Goal: Information Seeking & Learning: Learn about a topic

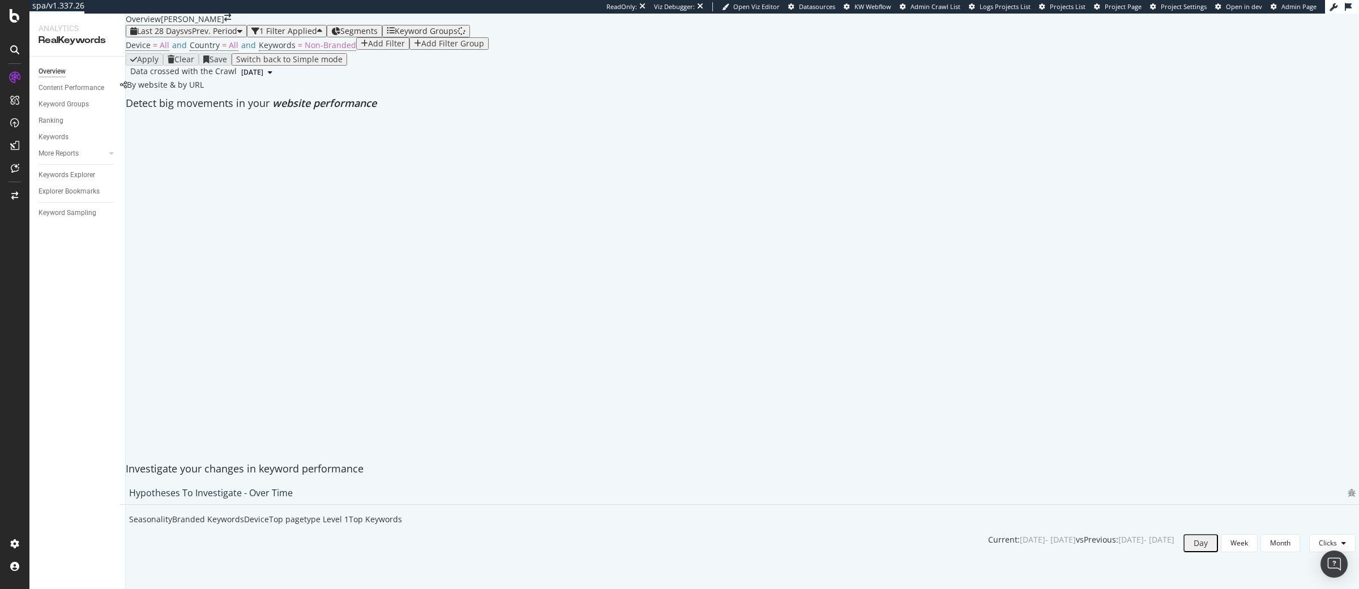
click at [378, 36] on span "Segments" at bounding box center [358, 30] width 37 height 11
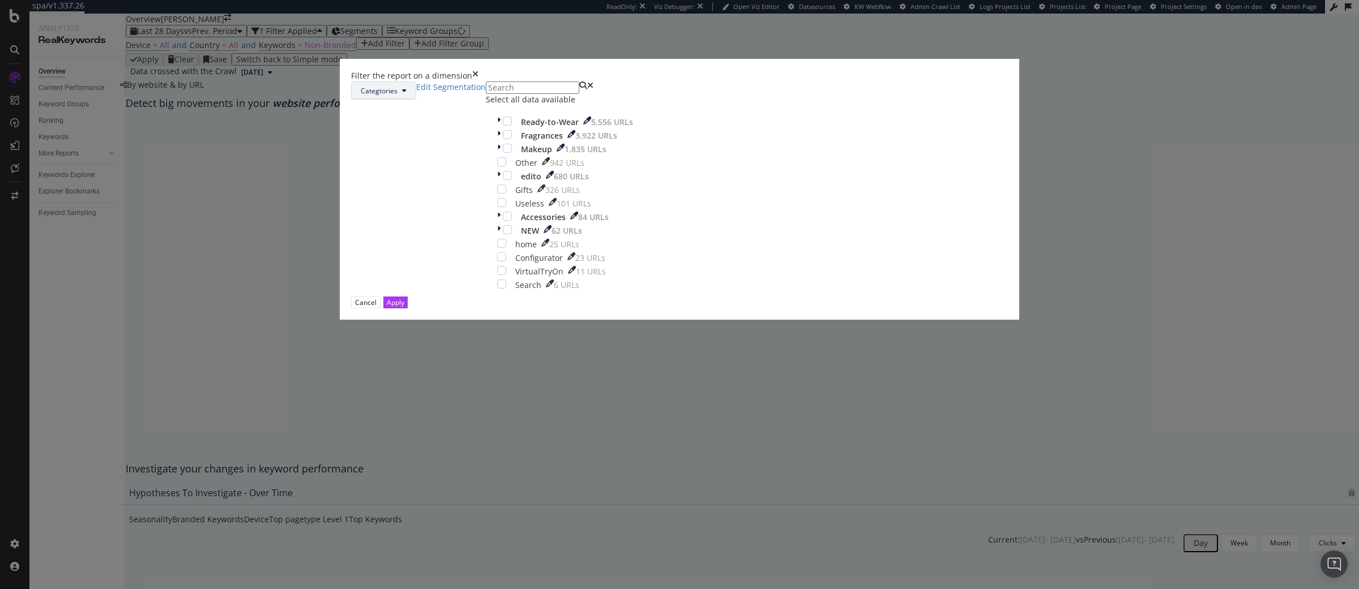
click at [512, 139] on div "modal" at bounding box center [507, 134] width 9 height 9
click at [581, 258] on div "Ready-to-Wear 5,556 URLs Fragrances 3,922 URLs Makeup 1,835 URLs Other 942 URLs…" at bounding box center [565, 204] width 136 height 174
click at [397, 96] on span "Categtories" at bounding box center [379, 91] width 37 height 10
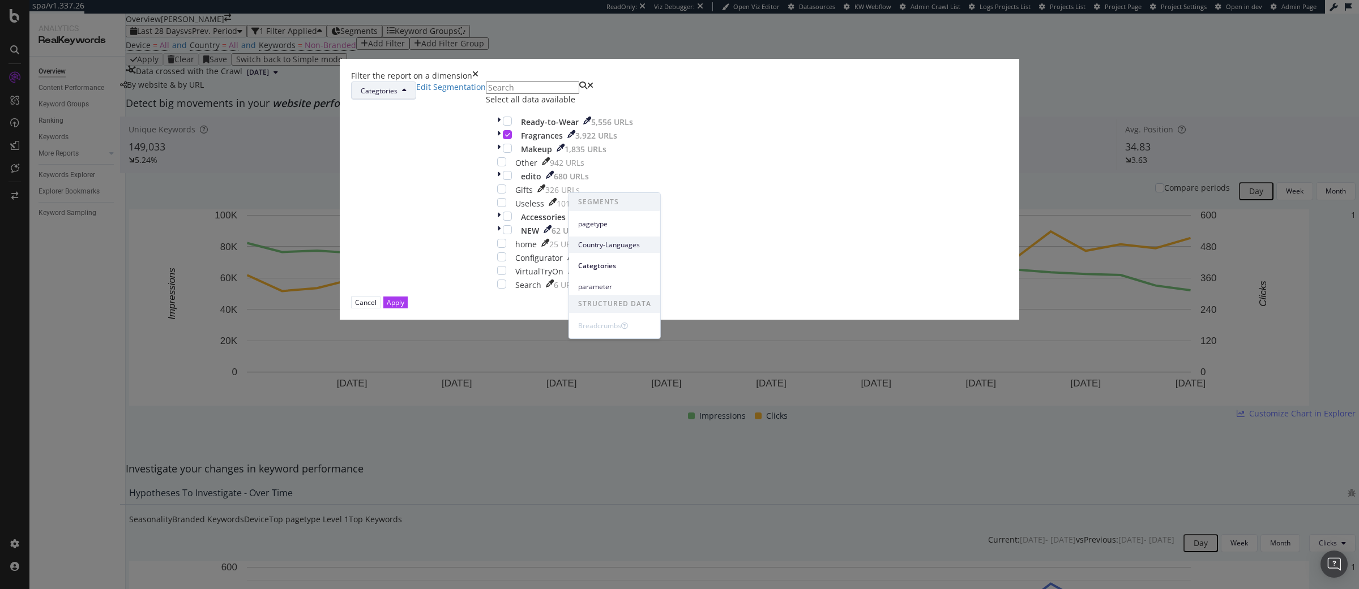
click at [600, 248] on span "Country-Languages" at bounding box center [614, 245] width 73 height 10
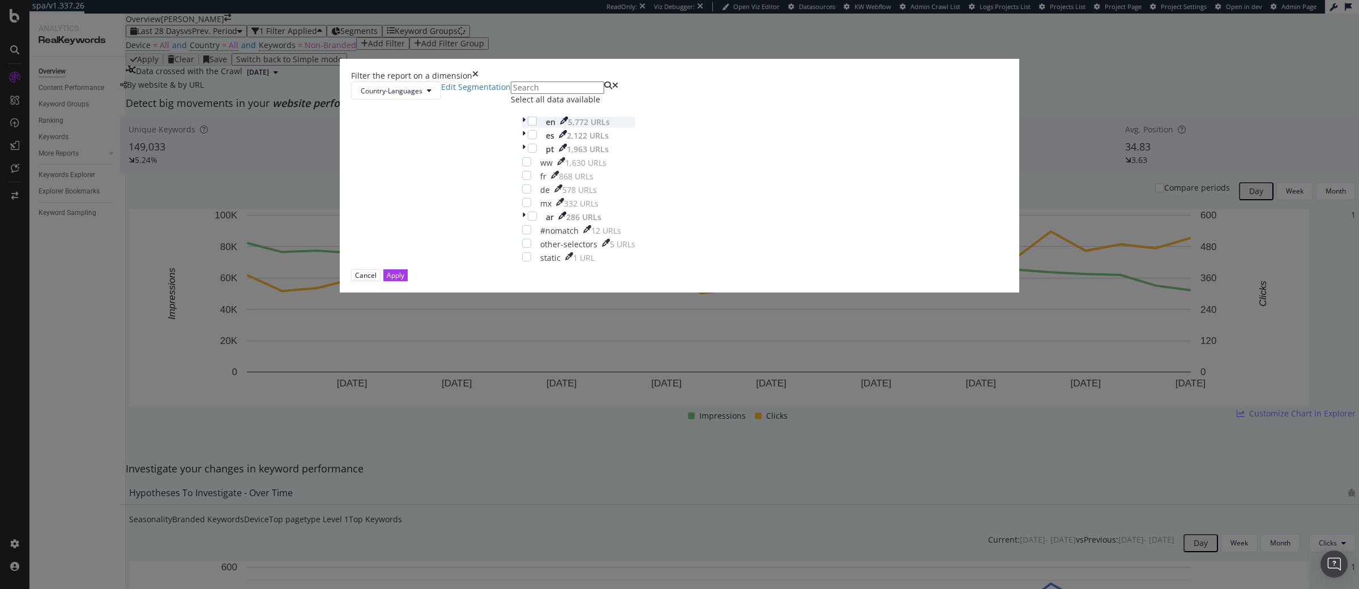
click at [525, 128] on icon "modal" at bounding box center [523, 122] width 3 height 11
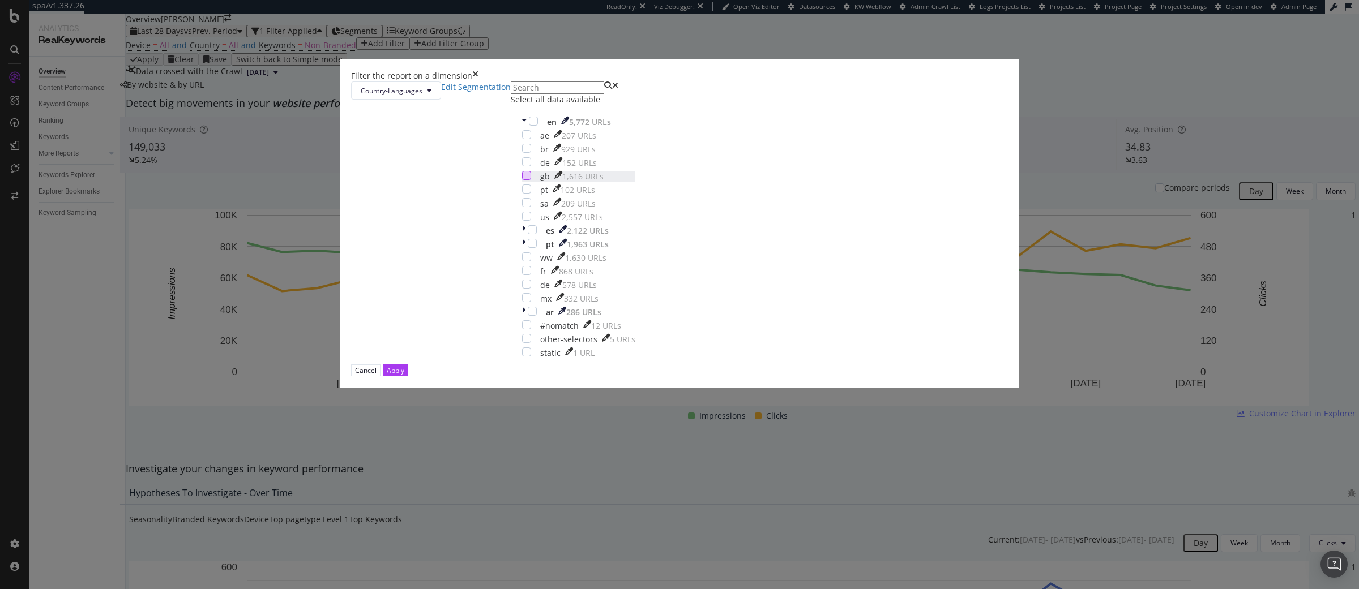
click at [531, 180] on div "modal" at bounding box center [526, 175] width 9 height 9
click at [408, 376] on button "Apply" at bounding box center [395, 371] width 24 height 12
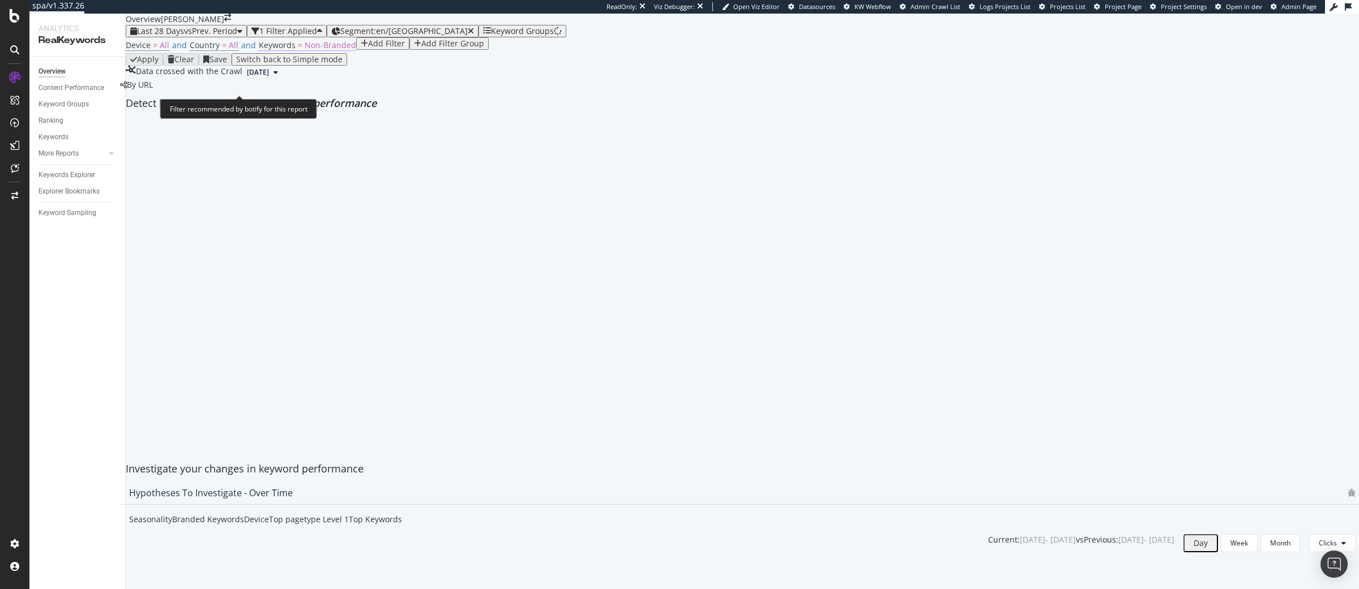
click at [295, 51] on span "Keywords = Non-Branded" at bounding box center [307, 45] width 97 height 11
click at [301, 95] on div "Non-Branded" at bounding box center [286, 91] width 47 height 8
click at [293, 117] on div at bounding box center [742, 117] width 1244 height 0
click at [316, 50] on span "Non-Branded" at bounding box center [331, 45] width 52 height 11
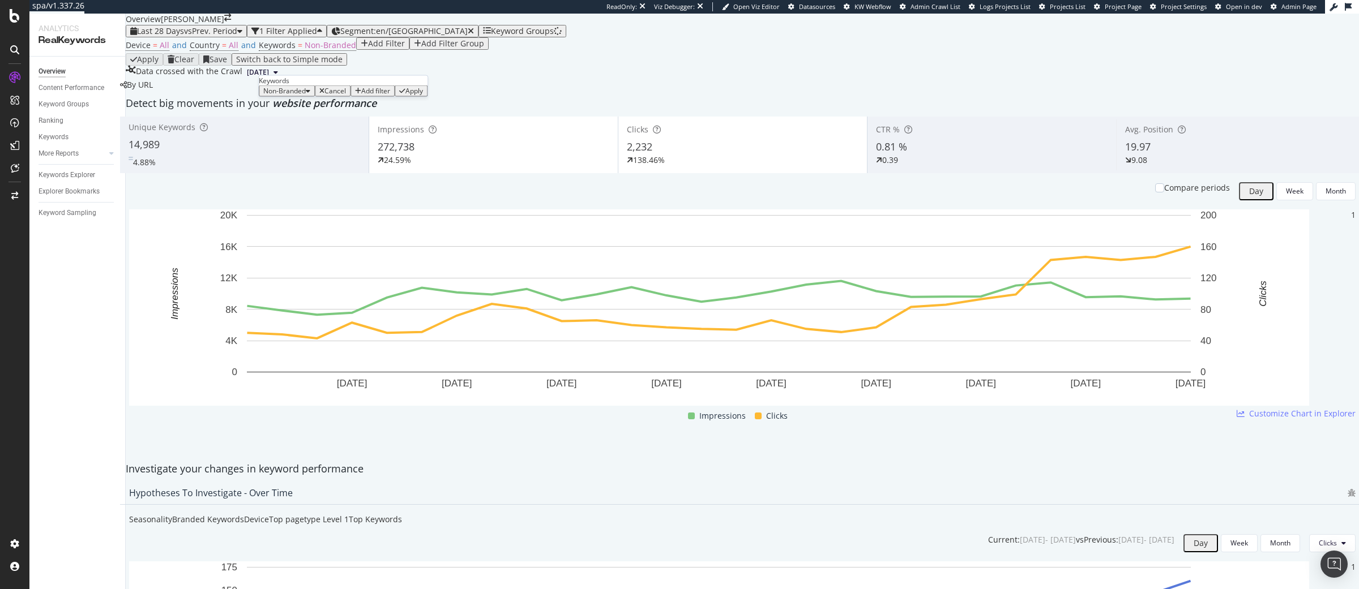
click at [299, 96] on span "Non-Branded" at bounding box center [284, 91] width 42 height 10
click at [290, 215] on span "All" at bounding box center [335, 220] width 115 height 10
click at [375, 95] on div "Apply" at bounding box center [380, 91] width 18 height 8
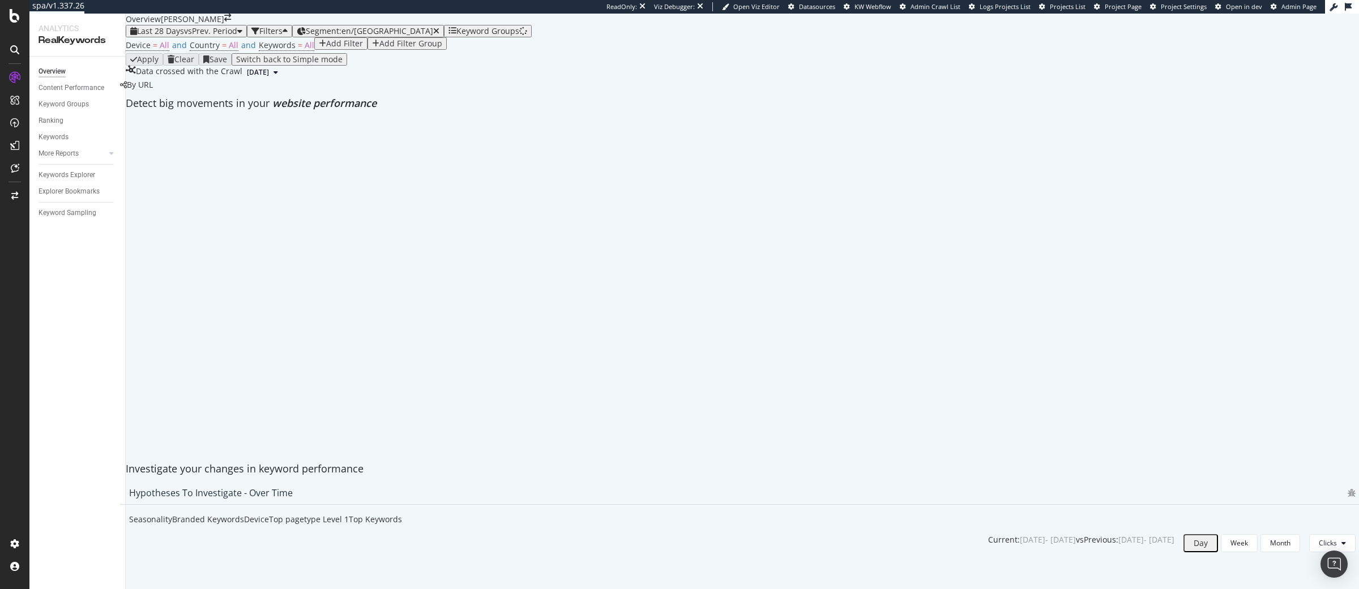
click at [426, 53] on div "Device = All and Country = All and Keywords = All Add Filter Add Filter Group" at bounding box center [742, 45] width 1233 height 16
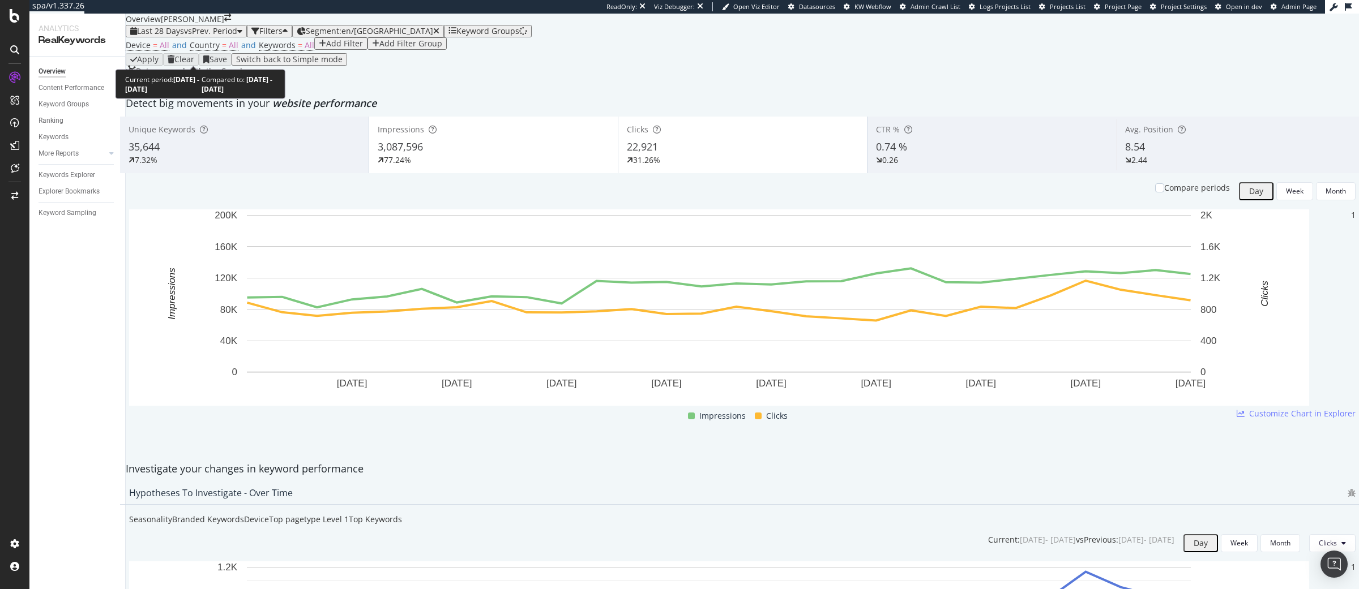
click at [200, 36] on span "vs Prev. Period" at bounding box center [210, 30] width 53 height 11
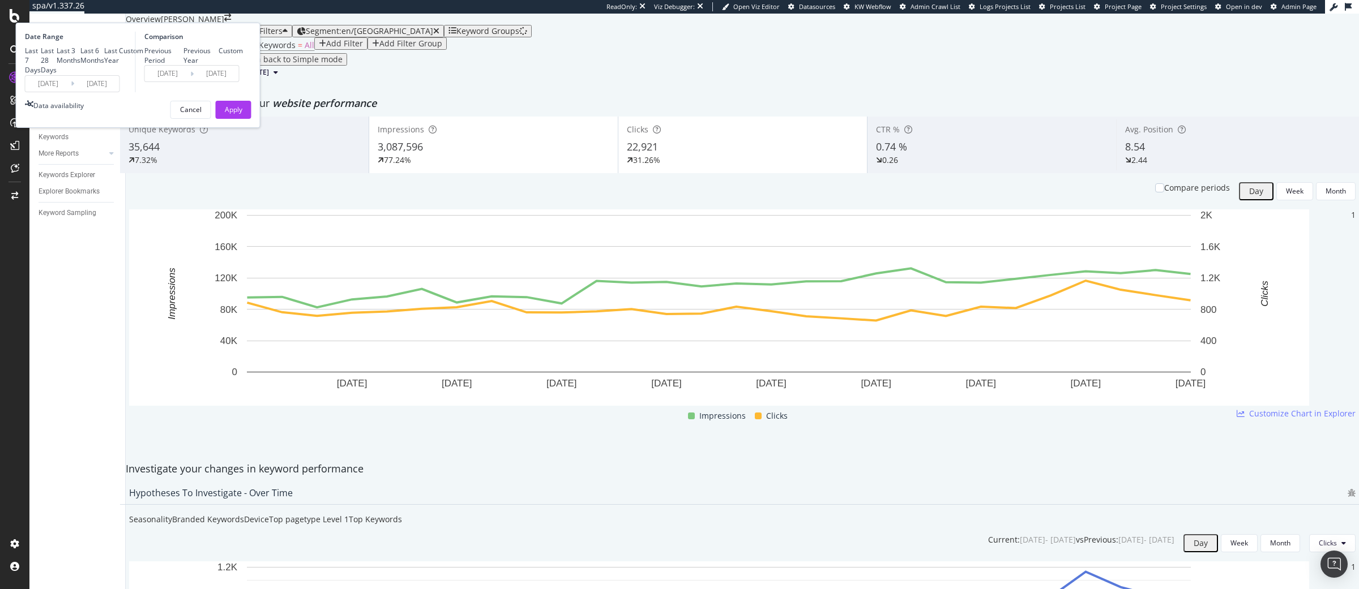
click at [218, 65] on div "Previous Year" at bounding box center [200, 55] width 35 height 19
type input "[DATE]"
click at [71, 92] on input "[DATE]" at bounding box center [47, 84] width 45 height 16
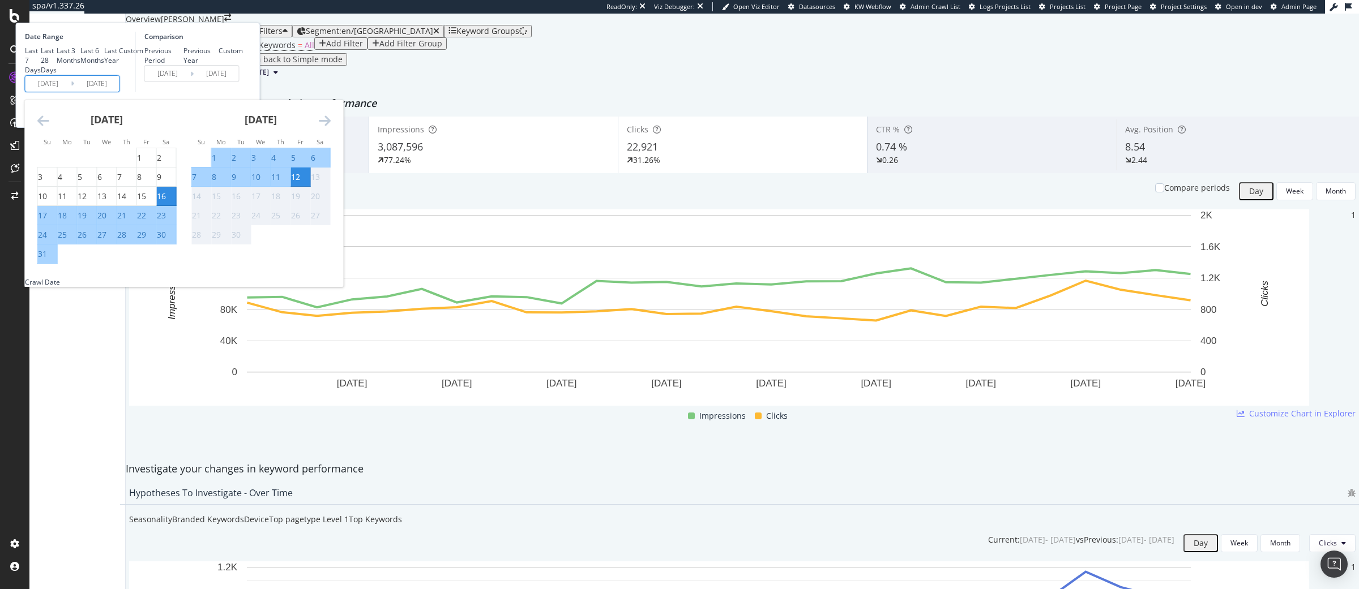
click at [49, 127] on icon "Move backward to switch to the previous month." at bounding box center [43, 121] width 12 height 14
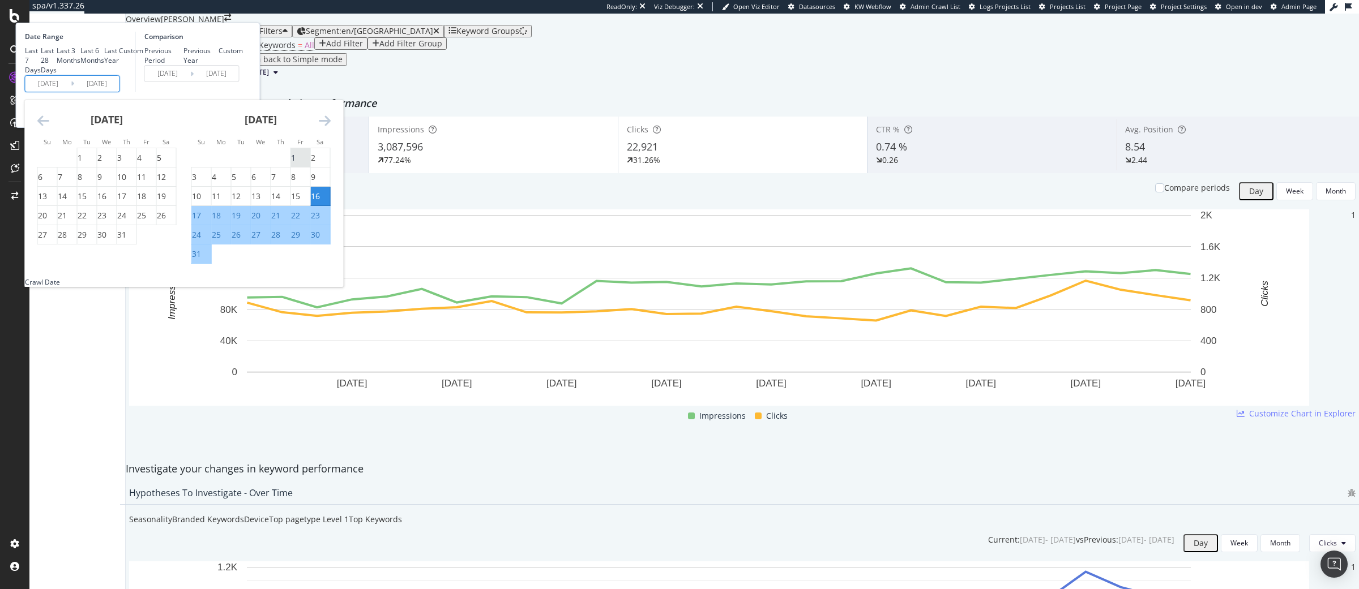
click at [295, 164] on div "1" at bounding box center [293, 157] width 5 height 11
type input "[DATE]"
click at [201, 260] on div "31" at bounding box center [196, 253] width 9 height 11
type input "[DATE]"
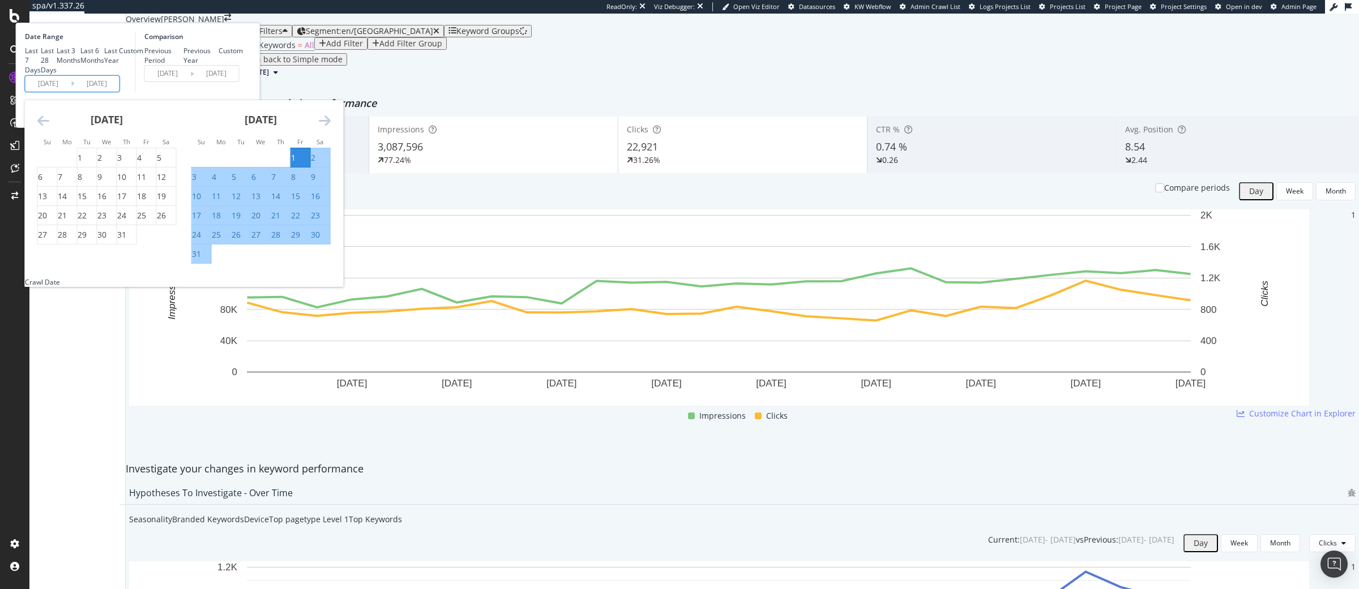
type input "[DATE]"
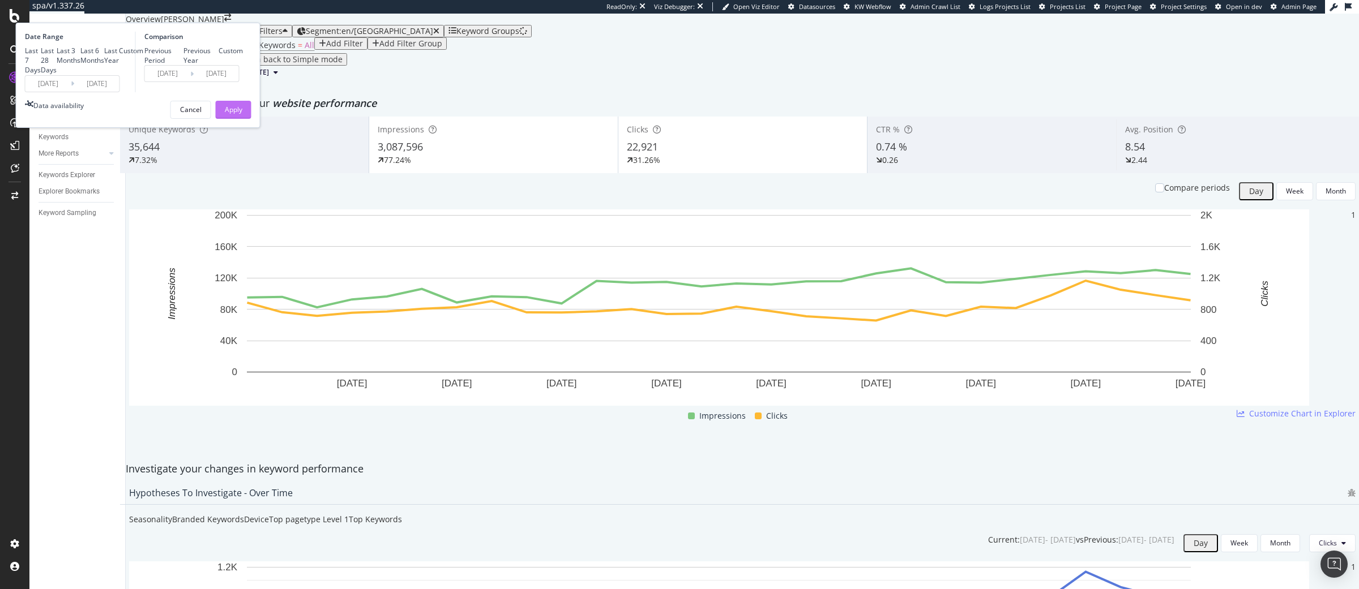
click at [242, 114] on div "Apply" at bounding box center [234, 110] width 18 height 10
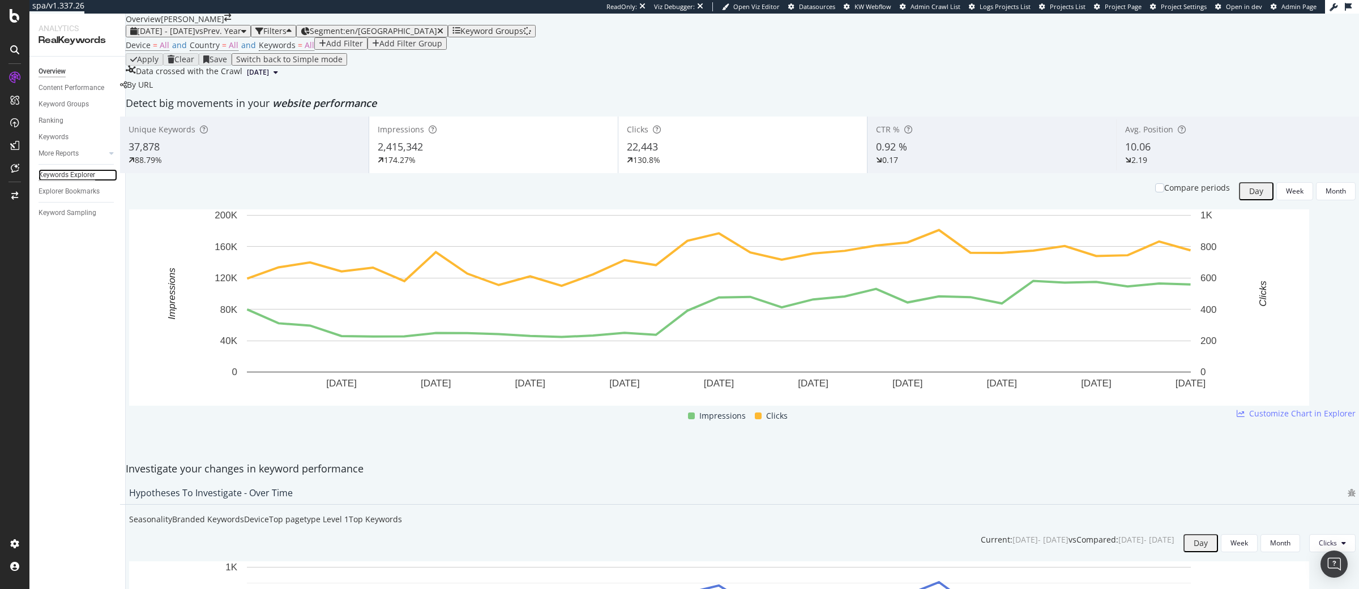
click at [73, 178] on div "Keywords Explorer" at bounding box center [66, 175] width 57 height 12
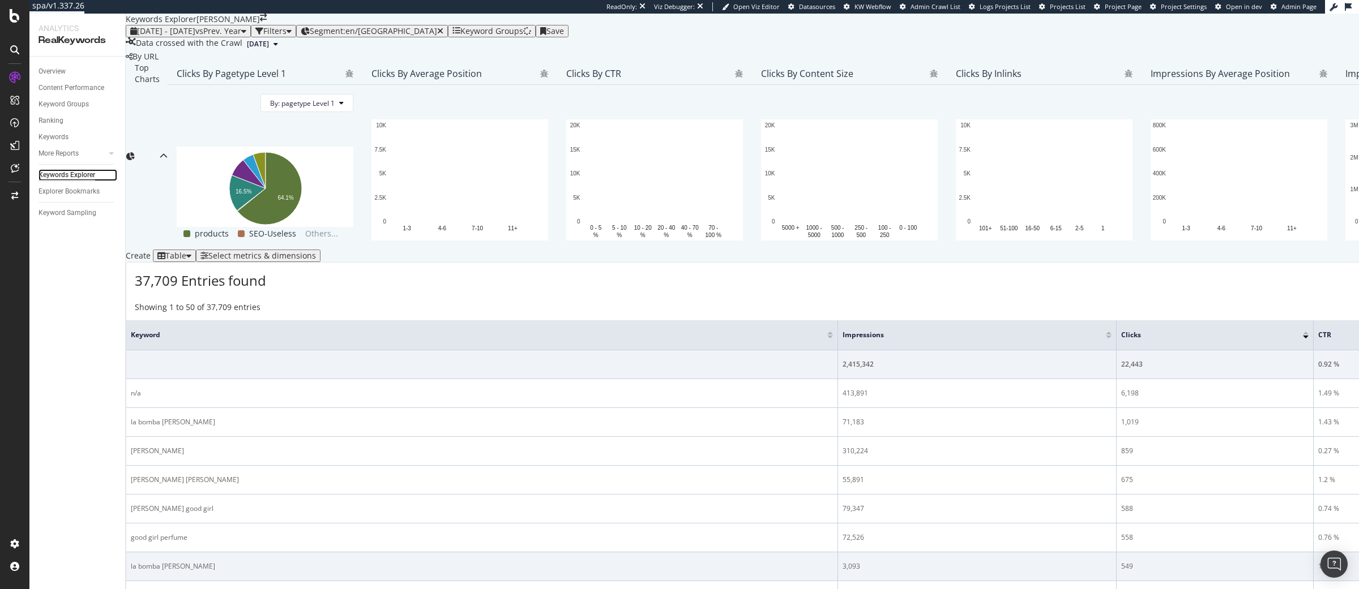
scroll to position [366, 0]
